Goal: Task Accomplishment & Management: Use online tool/utility

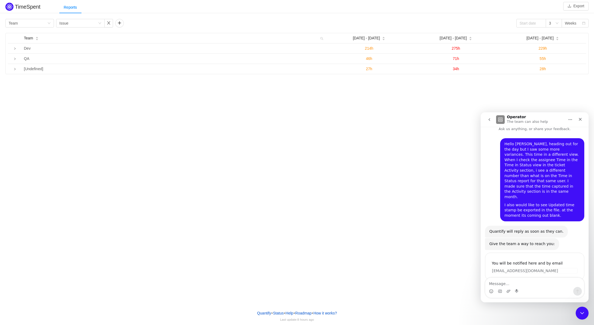
scroll to position [5, 0]
click at [542, 238] on div "Give the team a way to reach you: Operator • [DATE]" at bounding box center [522, 244] width 74 height 12
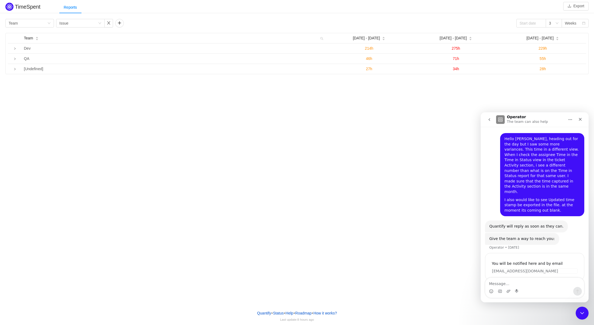
click at [537, 233] on div "Give the team a way to reach you: Operator • [DATE]" at bounding box center [522, 239] width 74 height 12
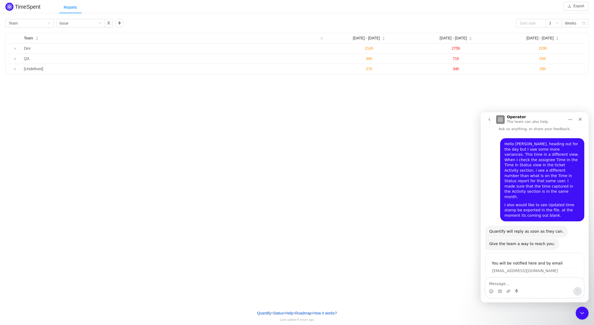
scroll to position [5, 0]
click at [509, 280] on textarea "Message…" at bounding box center [534, 281] width 99 height 9
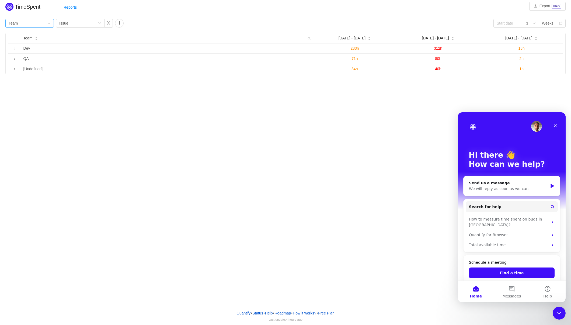
click at [28, 20] on div "Group by Team" at bounding box center [28, 23] width 39 height 8
click at [27, 36] on li "Project" at bounding box center [29, 34] width 49 height 9
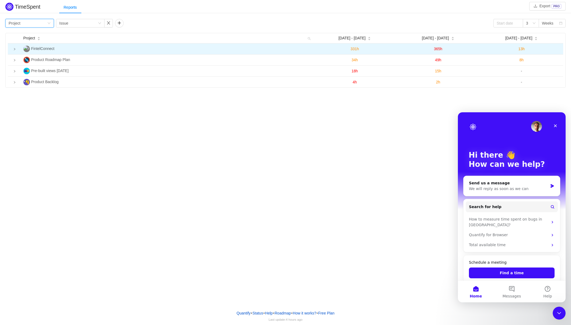
click at [15, 49] on icon "icon: right" at bounding box center [14, 49] width 1 height 2
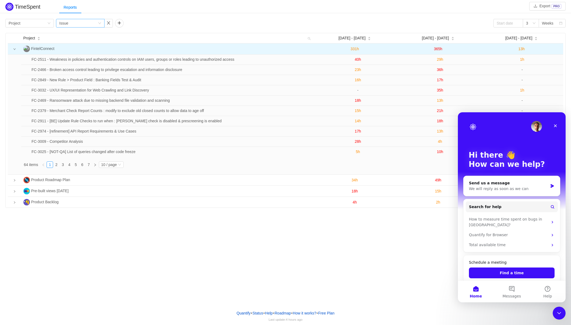
click at [74, 22] on div "Group by Issue" at bounding box center [78, 23] width 39 height 8
click at [80, 60] on li "Epic" at bounding box center [80, 60] width 49 height 9
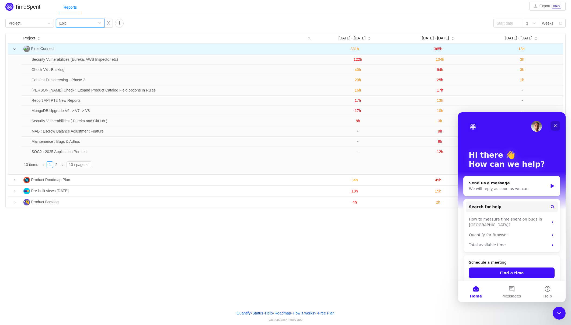
click at [554, 125] on icon "Close" at bounding box center [556, 125] width 4 height 4
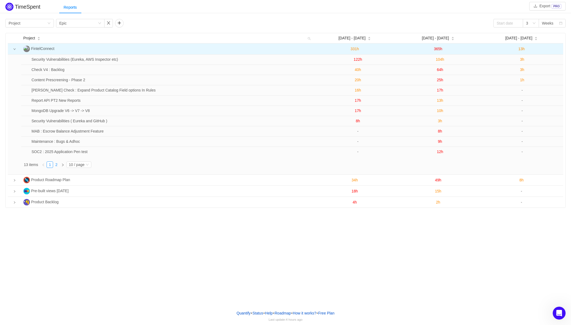
click at [59, 165] on link "2" at bounding box center [56, 164] width 6 height 6
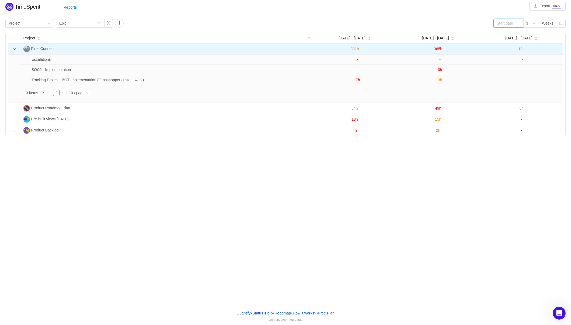
click at [511, 26] on input at bounding box center [509, 23] width 30 height 9
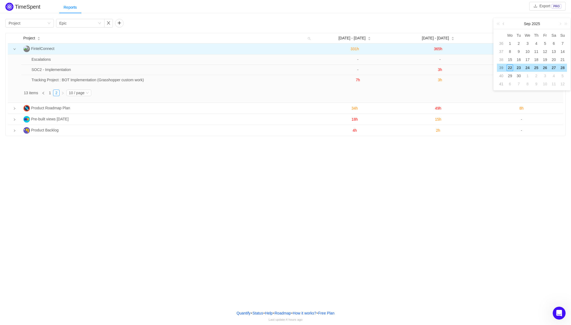
click at [505, 25] on link at bounding box center [504, 23] width 5 height 11
click at [505, 24] on link at bounding box center [504, 23] width 5 height 11
click at [564, 44] on div "1" at bounding box center [563, 43] width 6 height 6
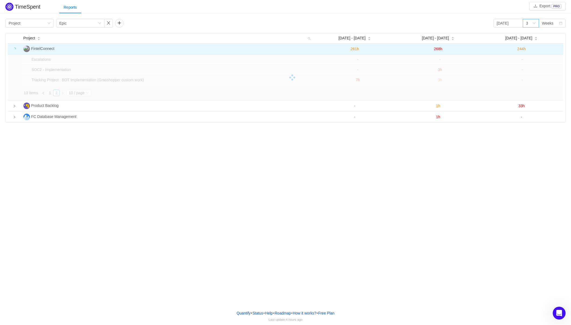
click at [535, 23] on icon "icon: down" at bounding box center [534, 23] width 3 height 2
click at [530, 43] on li "6" at bounding box center [531, 42] width 16 height 9
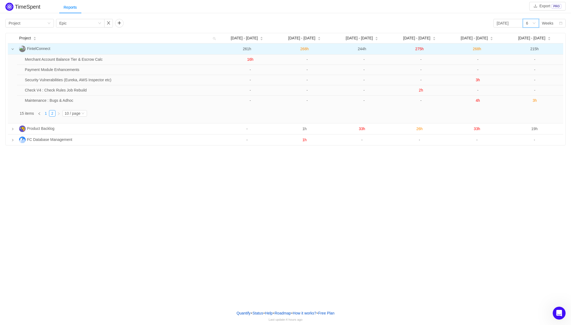
click at [47, 115] on link "1" at bounding box center [46, 113] width 6 height 6
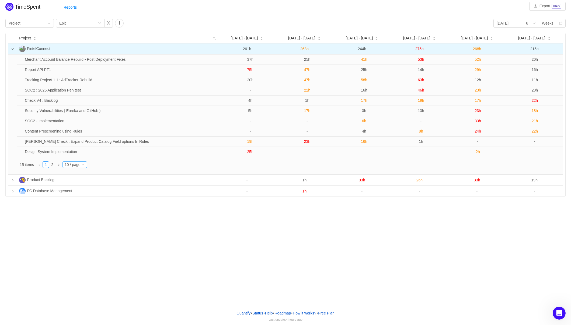
click at [75, 163] on div "10 / page" at bounding box center [73, 164] width 16 height 6
click at [75, 140] on li "20 / page" at bounding box center [75, 138] width 25 height 9
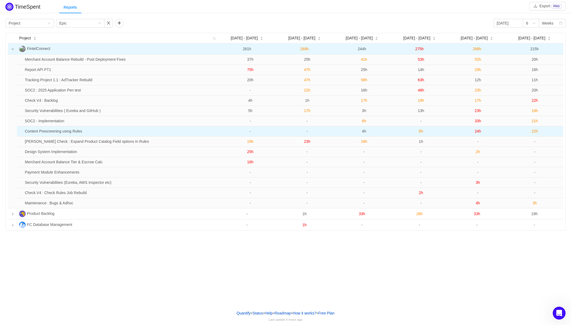
click at [47, 132] on td "Content Prescreening using Rules" at bounding box center [122, 131] width 199 height 10
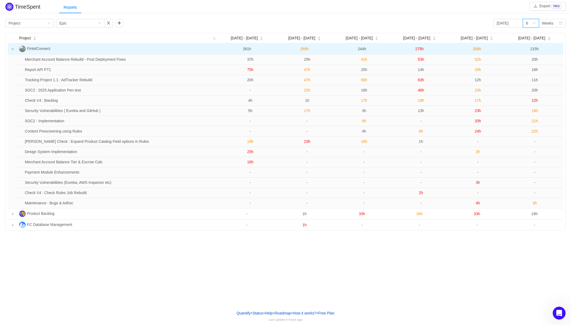
click at [534, 25] on icon "icon: down" at bounding box center [534, 23] width 3 height 3
click at [534, 51] on li "9" at bounding box center [531, 51] width 16 height 9
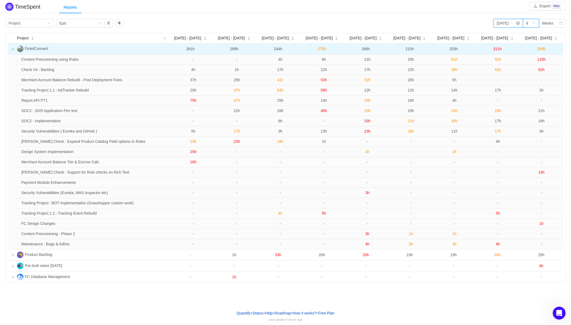
click at [507, 23] on input "2025-06-01" at bounding box center [509, 23] width 30 height 9
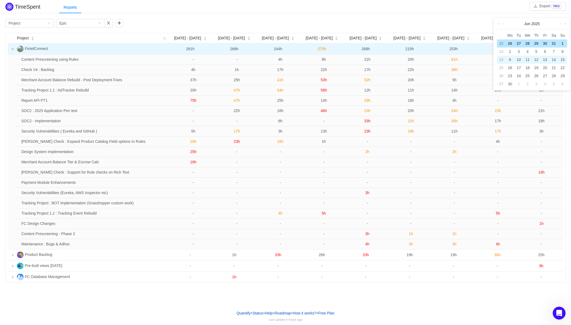
click at [510, 58] on div "9" at bounding box center [510, 59] width 6 height 6
type input "2025-06-09"
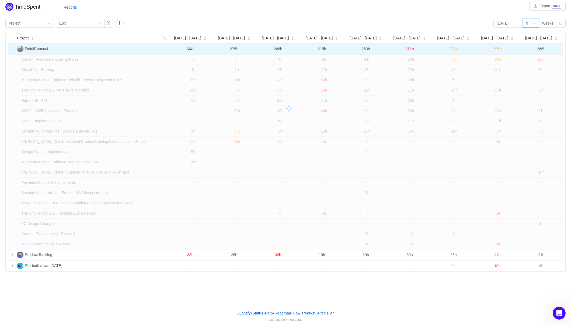
click at [533, 25] on icon "icon: down" at bounding box center [534, 24] width 3 height 4
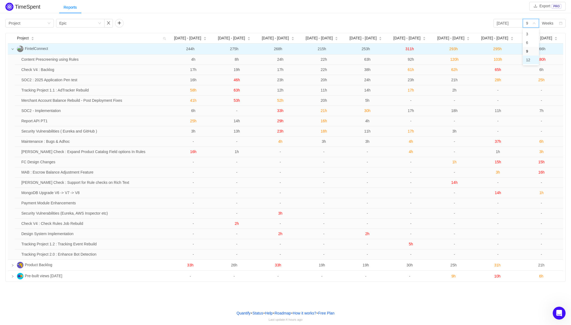
click at [530, 58] on li "12" at bounding box center [531, 60] width 16 height 9
